Goal: Task Accomplishment & Management: Complete application form

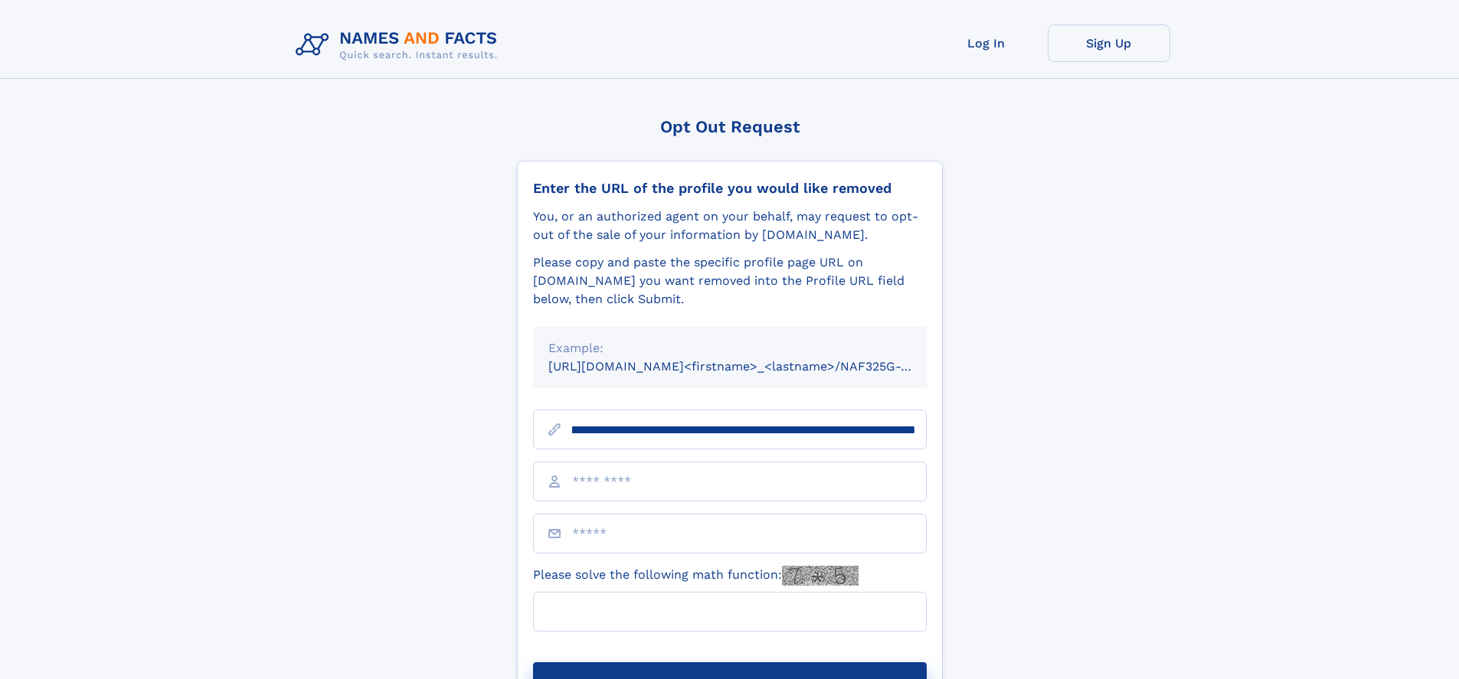
scroll to position [0, 182]
type input "**********"
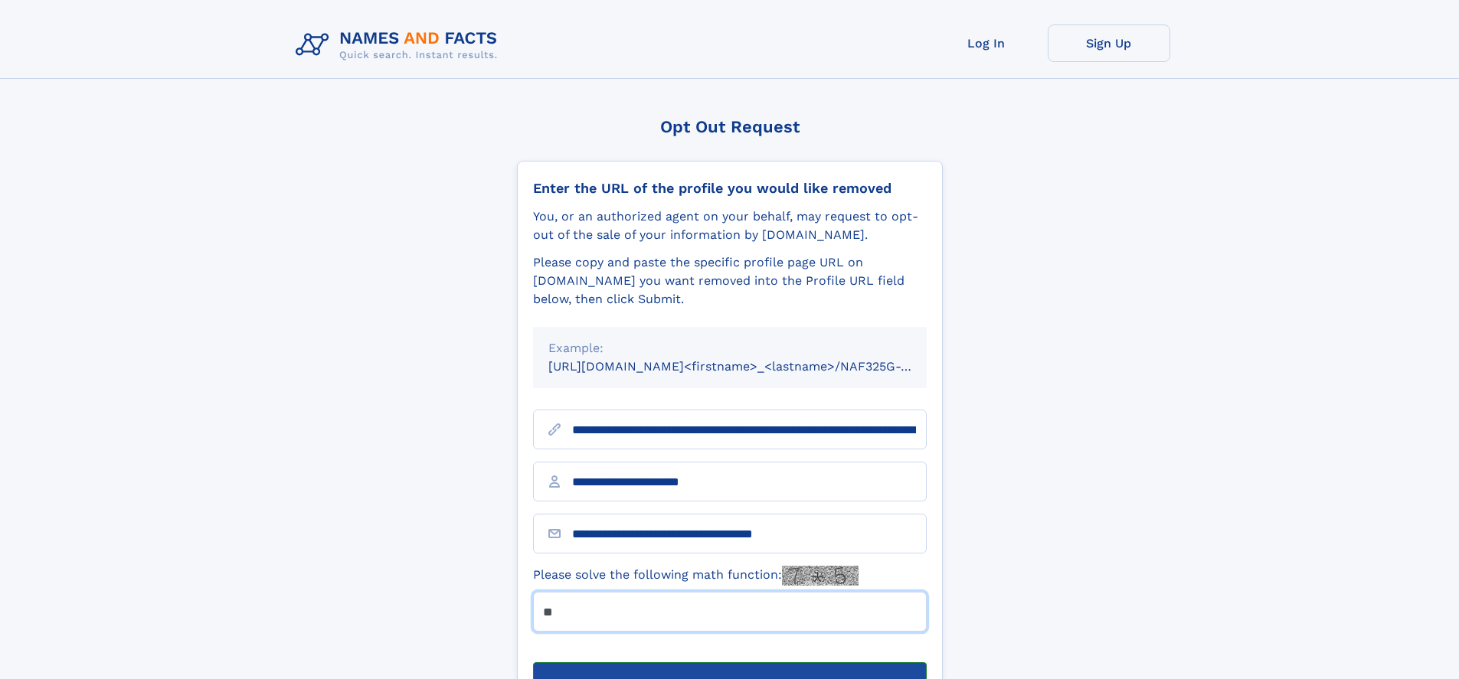
type input "**"
click at [729, 663] on button "Submit Opt Out Request" at bounding box center [730, 687] width 394 height 49
